Goal: Transaction & Acquisition: Book appointment/travel/reservation

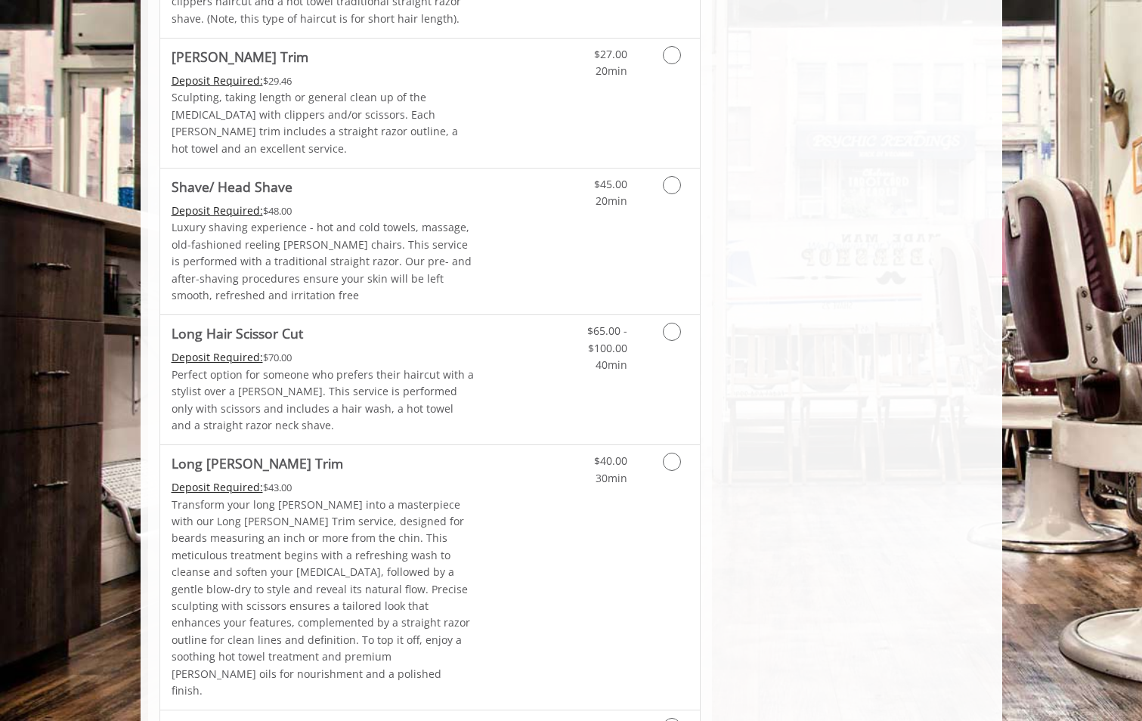
scroll to position [2091, 0]
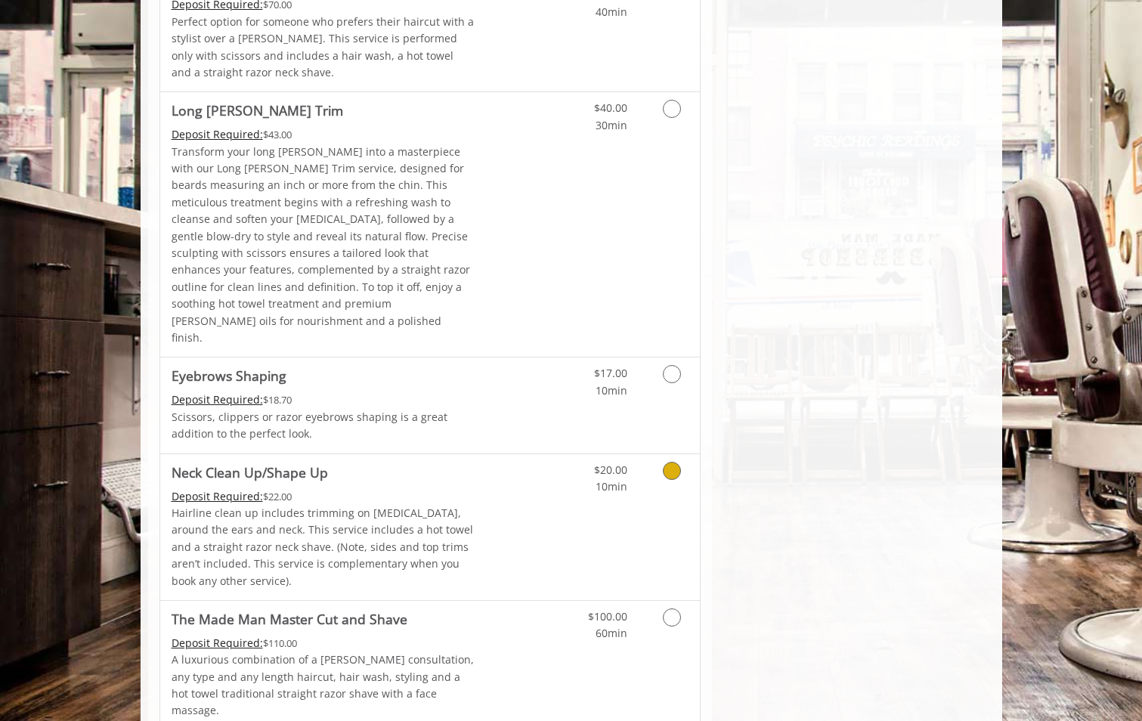
click at [287, 462] on Up "Neck Clean Up/Shape Up" at bounding box center [250, 472] width 156 height 21
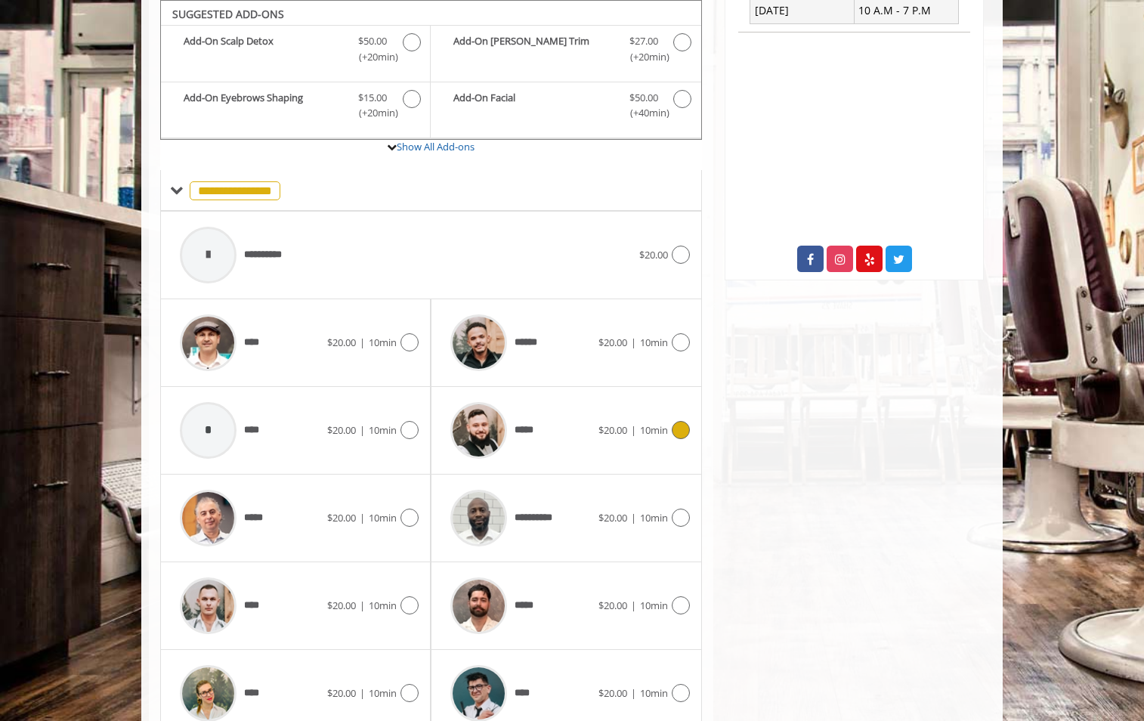
scroll to position [547, 0]
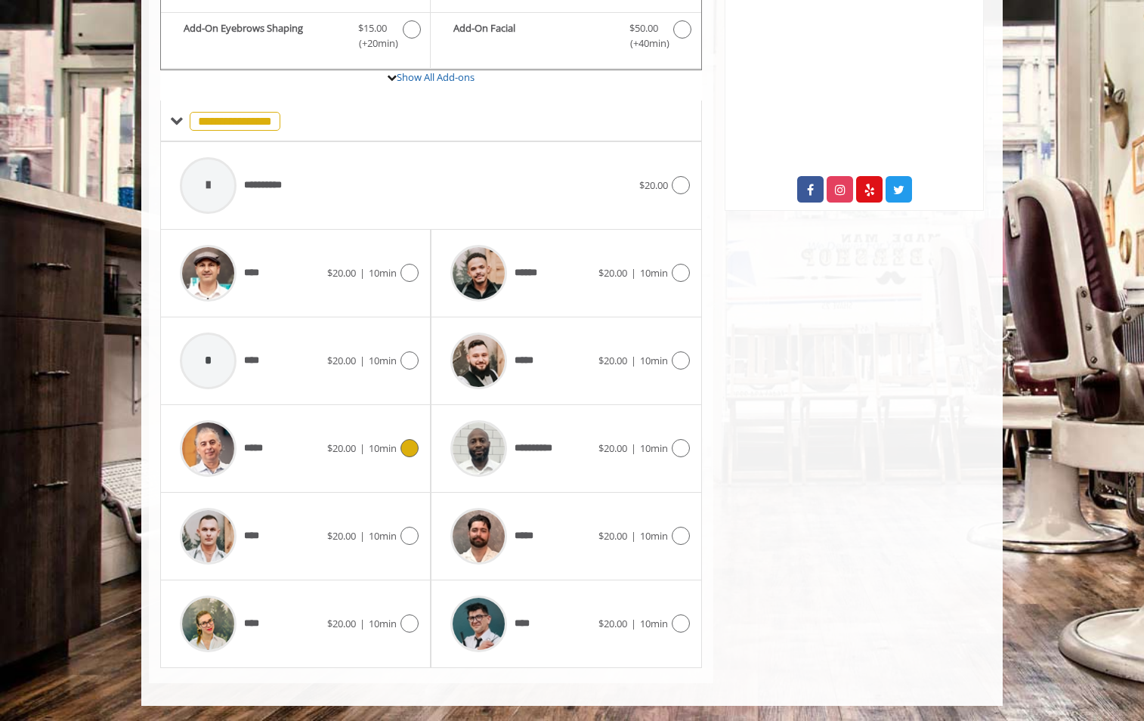
click at [206, 446] on img at bounding box center [208, 448] width 57 height 57
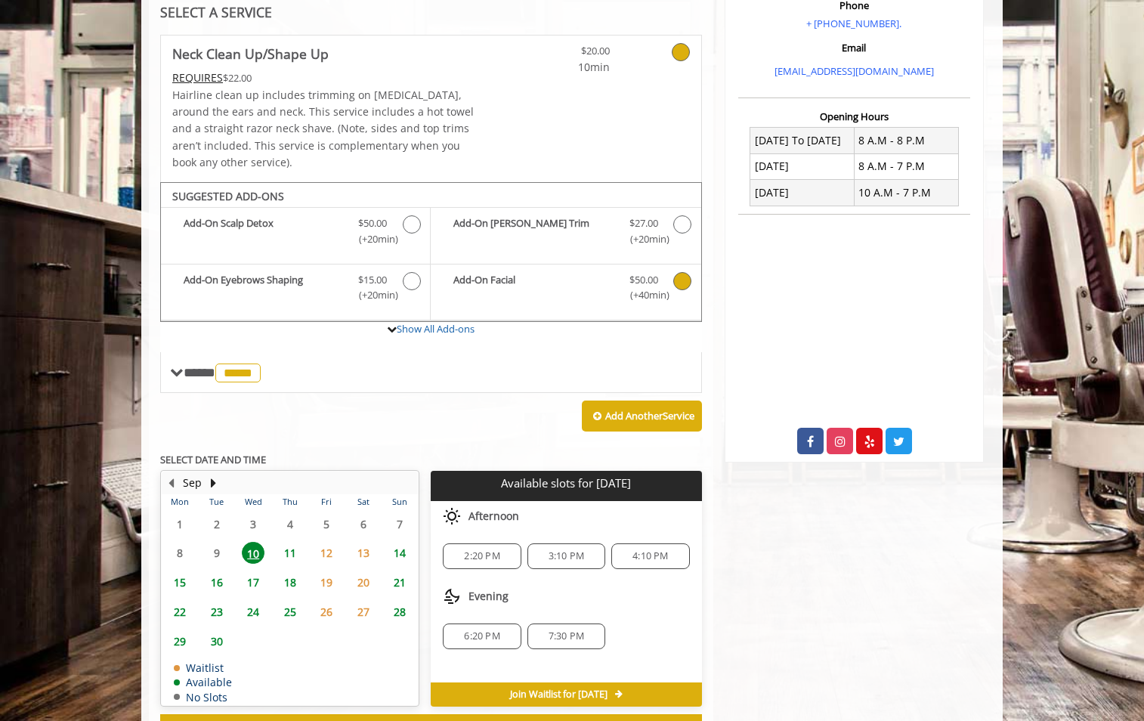
scroll to position [356, 0]
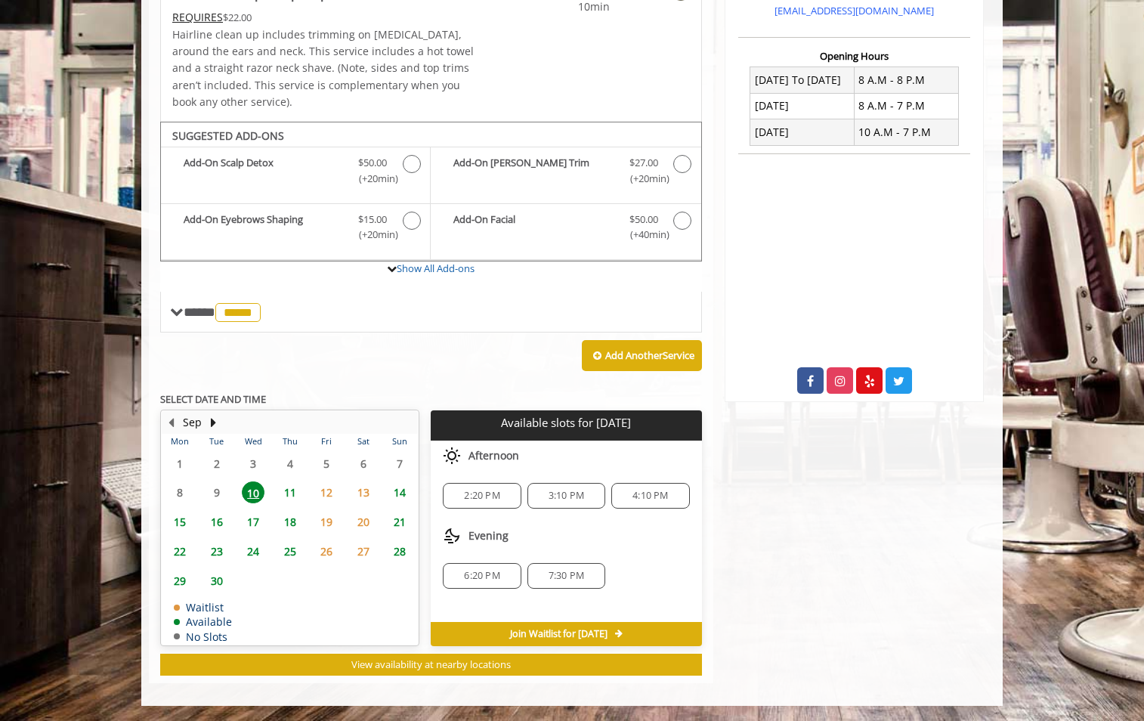
click at [288, 493] on span "11" at bounding box center [290, 492] width 23 height 22
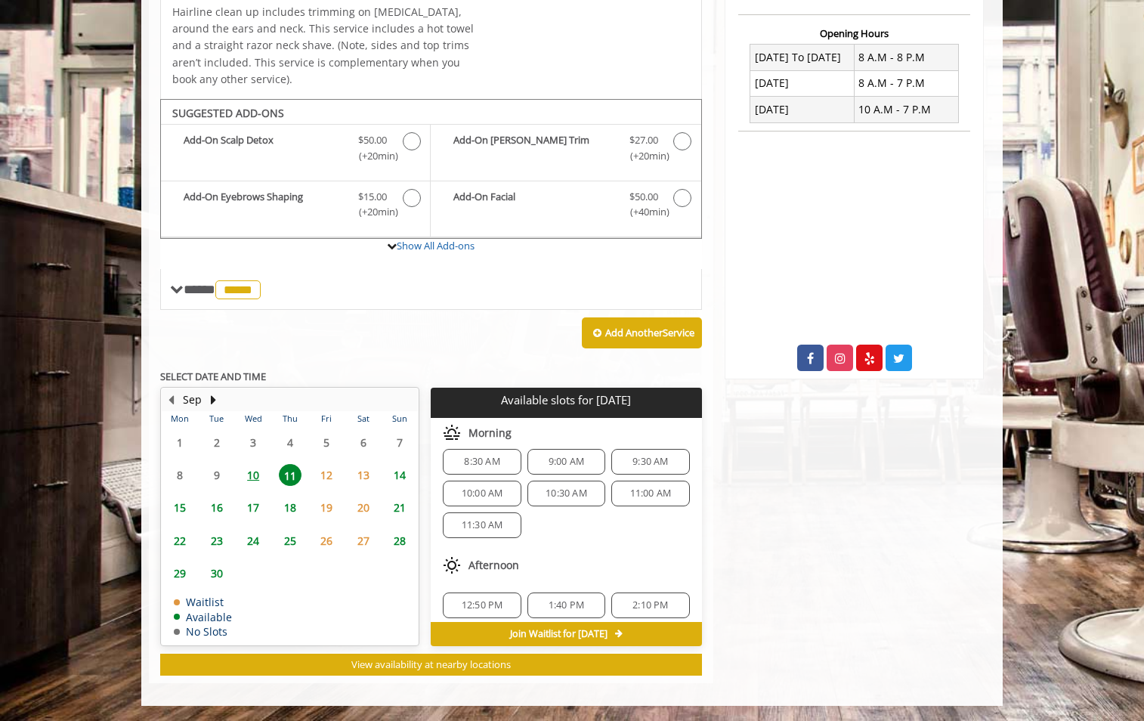
scroll to position [0, 0]
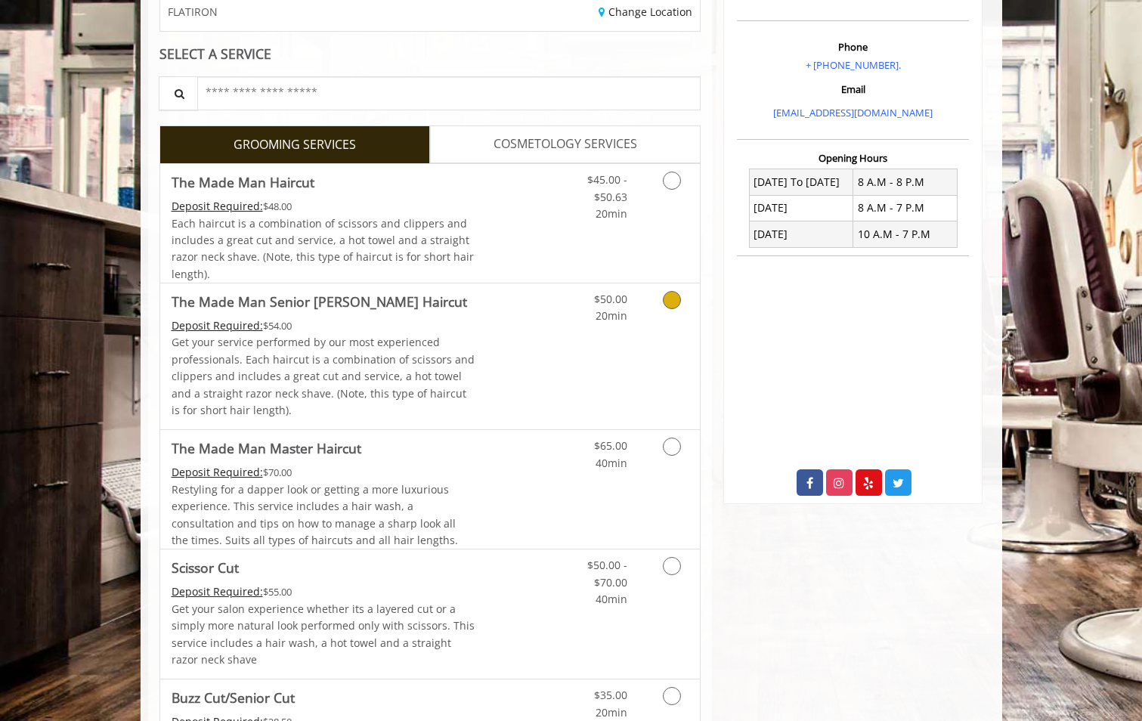
scroll to position [227, 0]
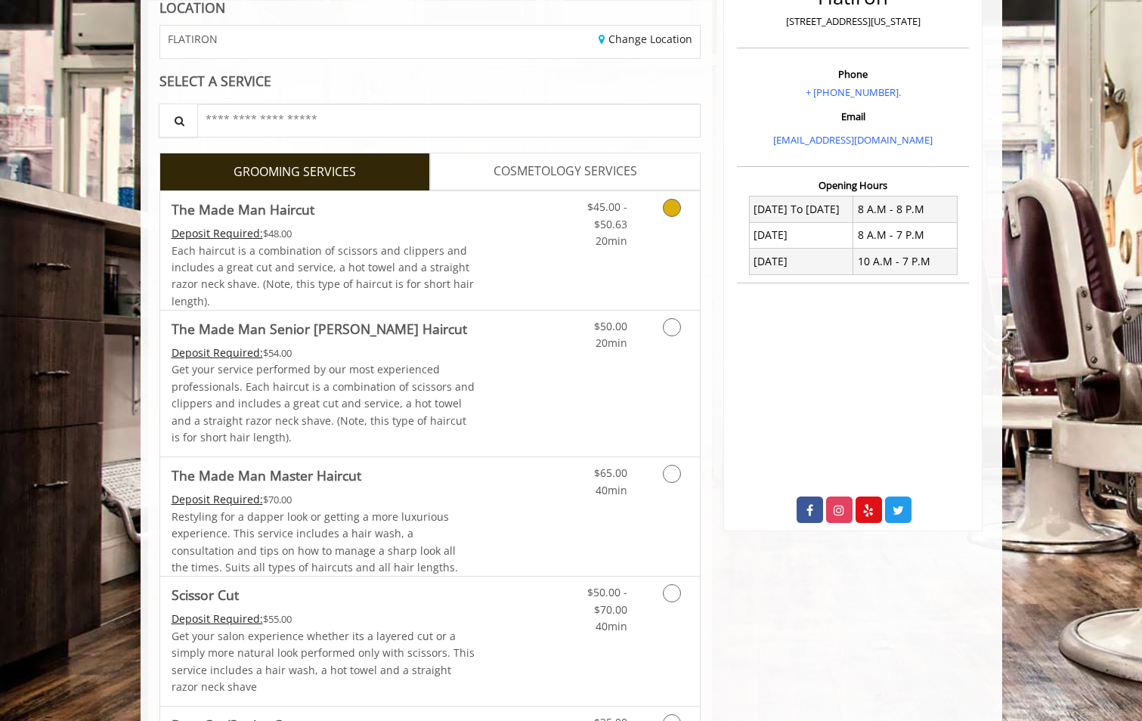
click at [676, 206] on icon "Grooming services" at bounding box center [672, 208] width 18 height 18
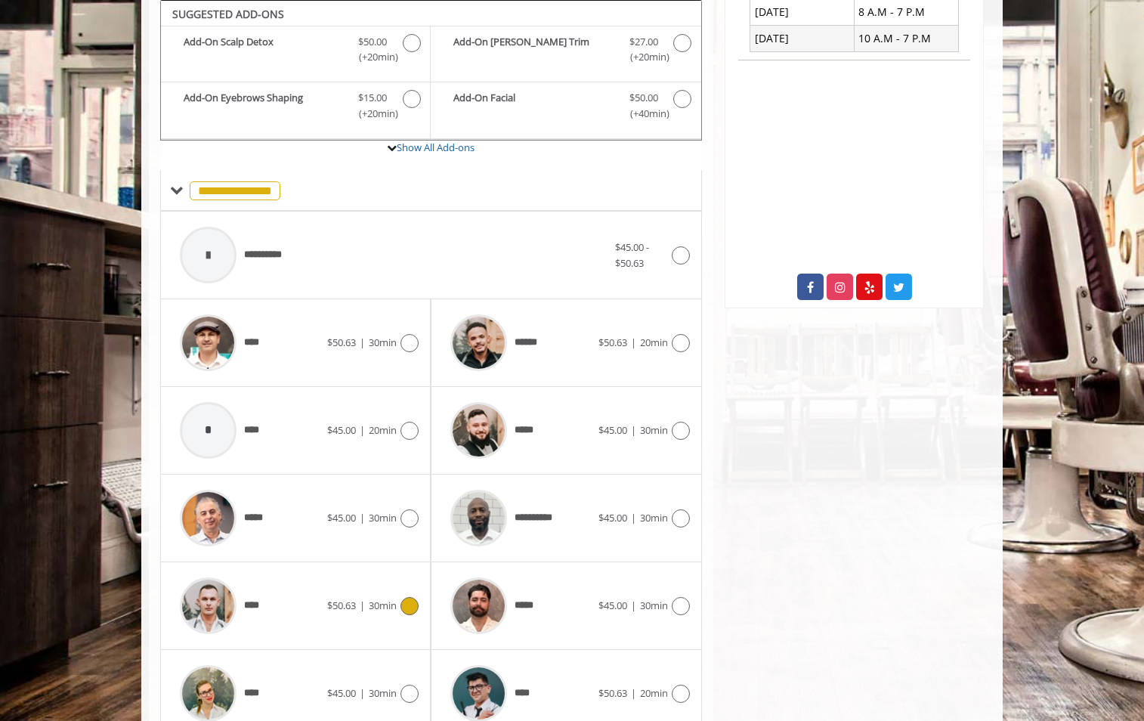
scroll to position [519, 0]
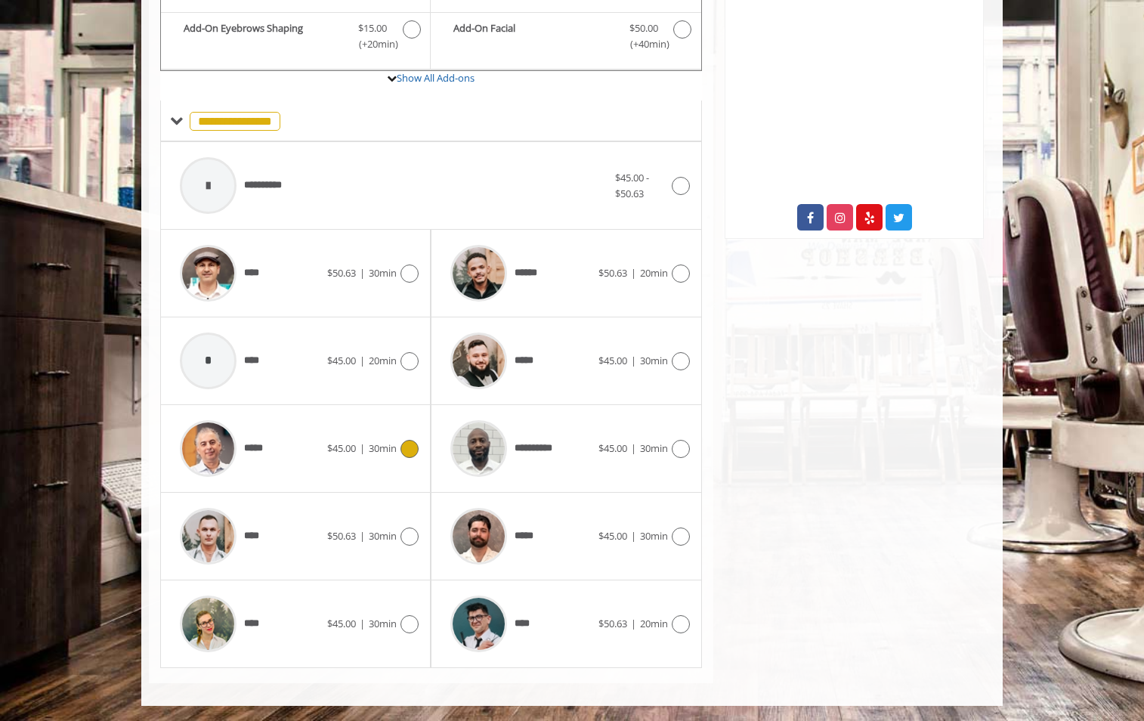
click at [249, 443] on span "*****" at bounding box center [256, 449] width 25 height 16
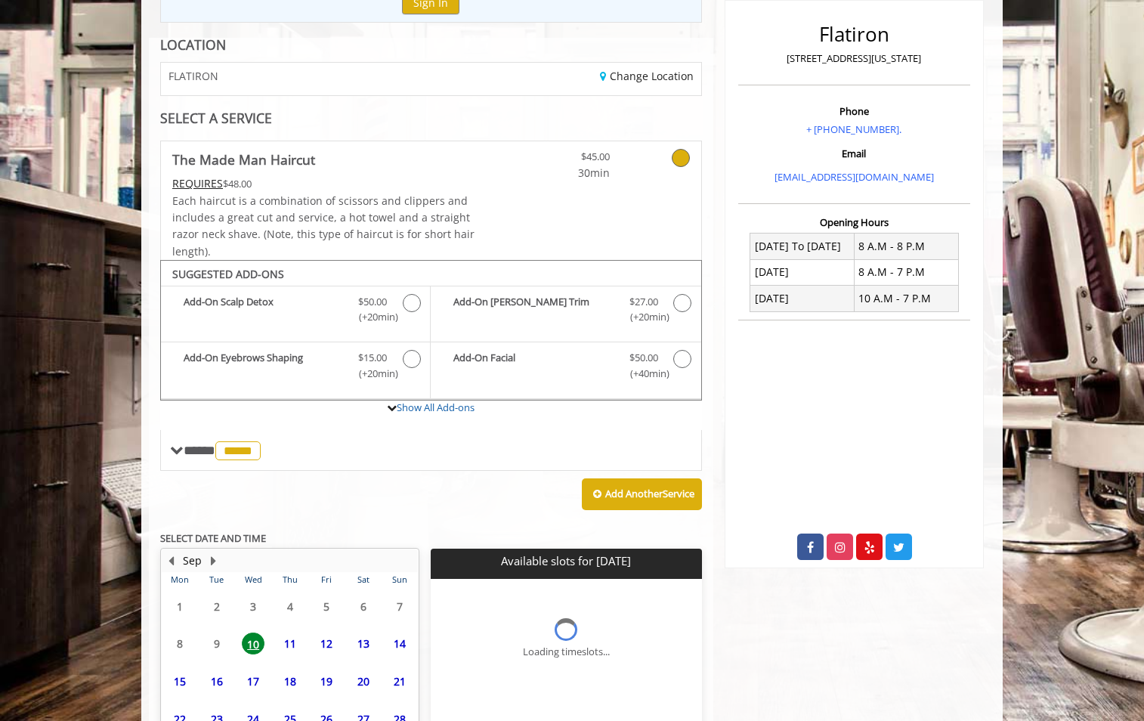
scroll to position [328, 0]
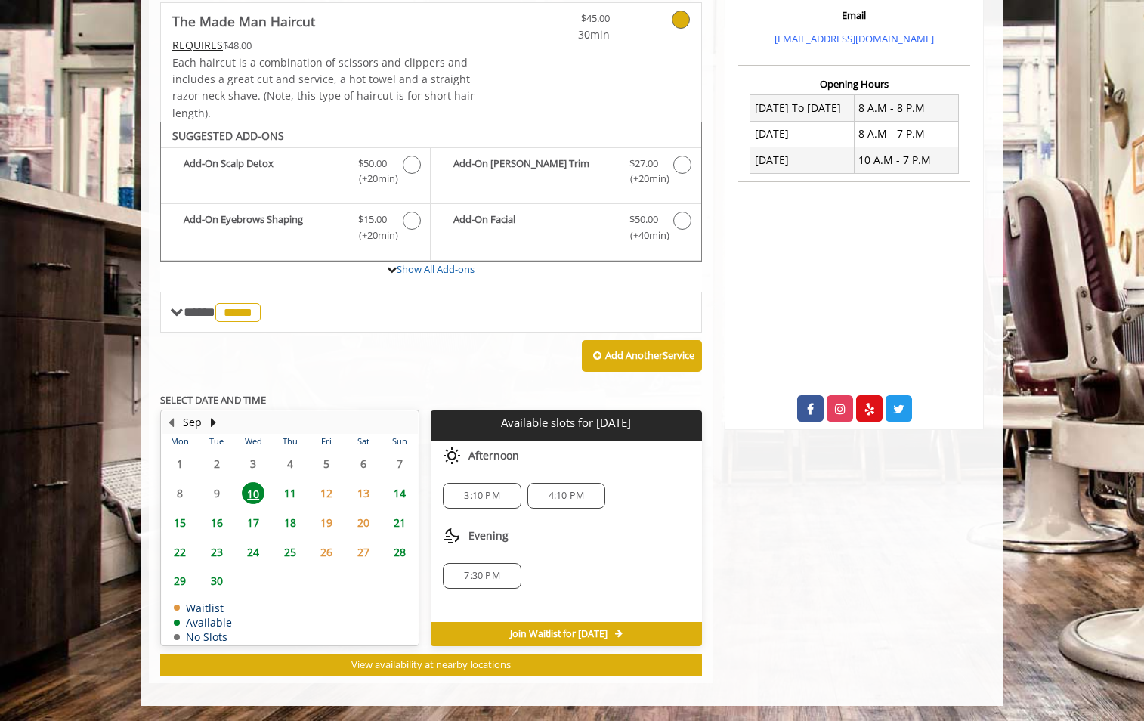
click at [291, 494] on span "11" at bounding box center [290, 493] width 23 height 22
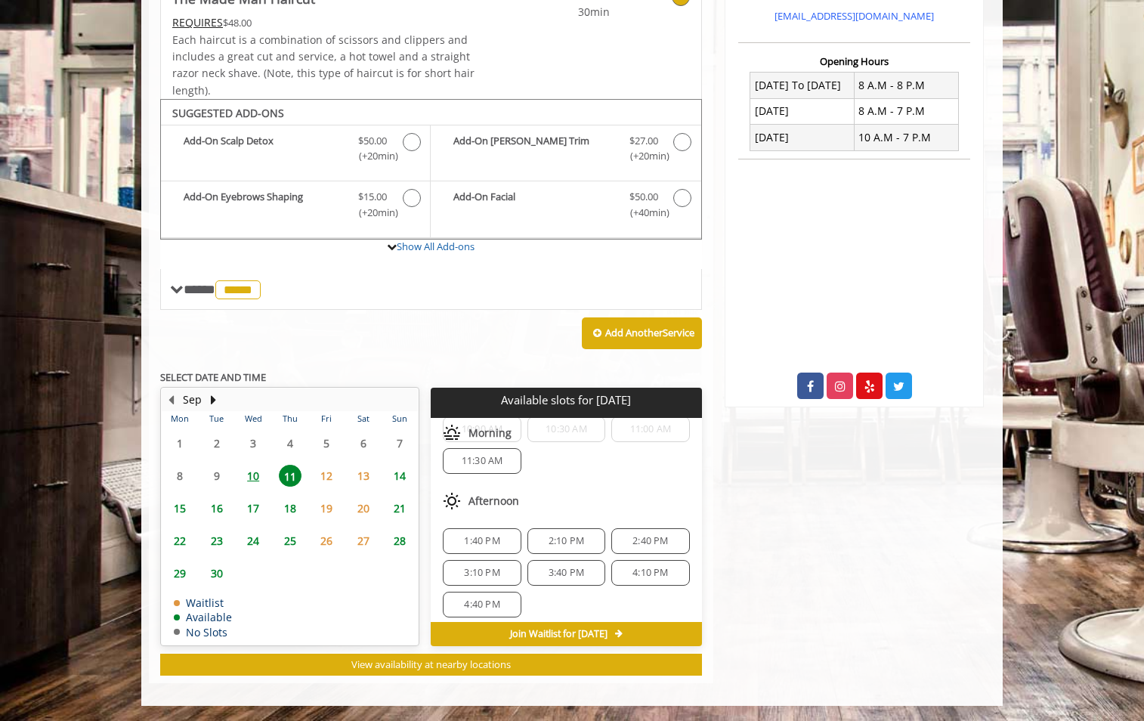
scroll to position [0, 0]
